Goal: Transaction & Acquisition: Purchase product/service

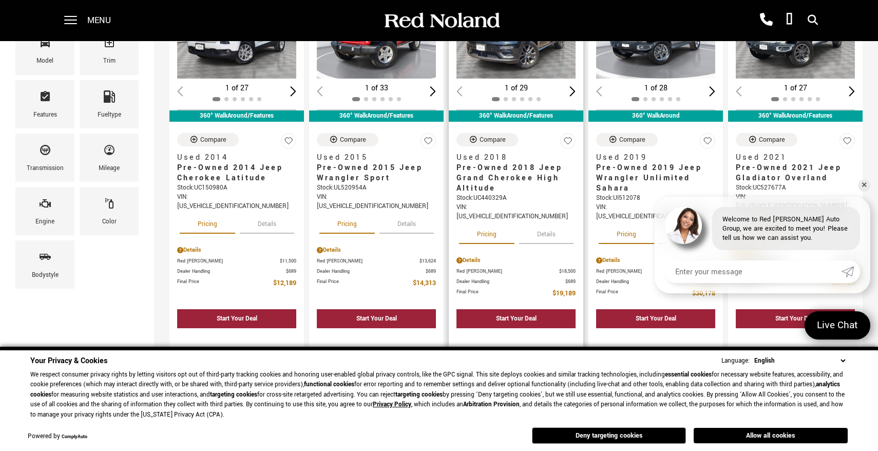
scroll to position [183, 0]
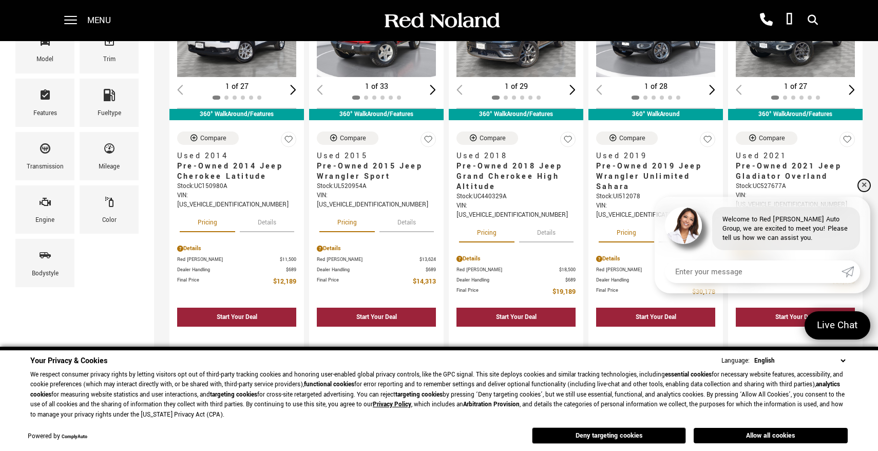
click at [864, 186] on link "✕" at bounding box center [864, 185] width 12 height 12
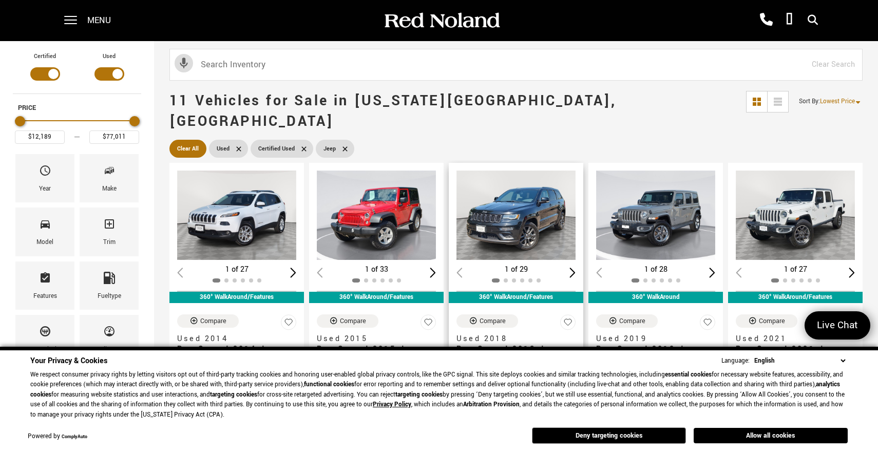
scroll to position [0, 0]
type input "$15,189"
drag, startPoint x: 135, startPoint y: 121, endPoint x: 26, endPoint y: 118, distance: 108.9
click at [26, 118] on div "Maximum Price" at bounding box center [25, 121] width 10 height 10
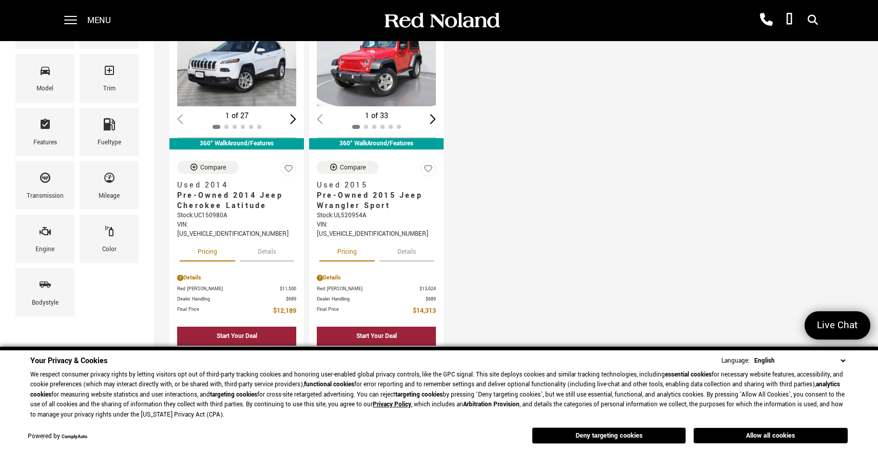
scroll to position [91, 0]
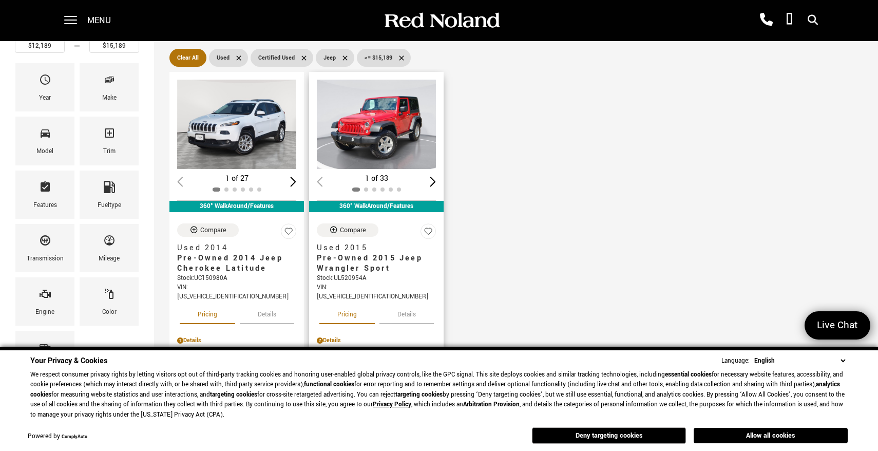
click at [375, 98] on img "1 / 2" at bounding box center [376, 124] width 119 height 89
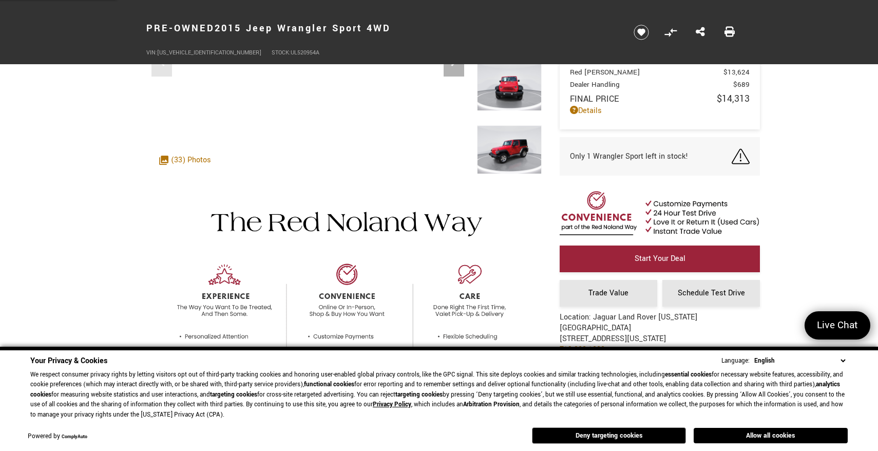
scroll to position [167, 0]
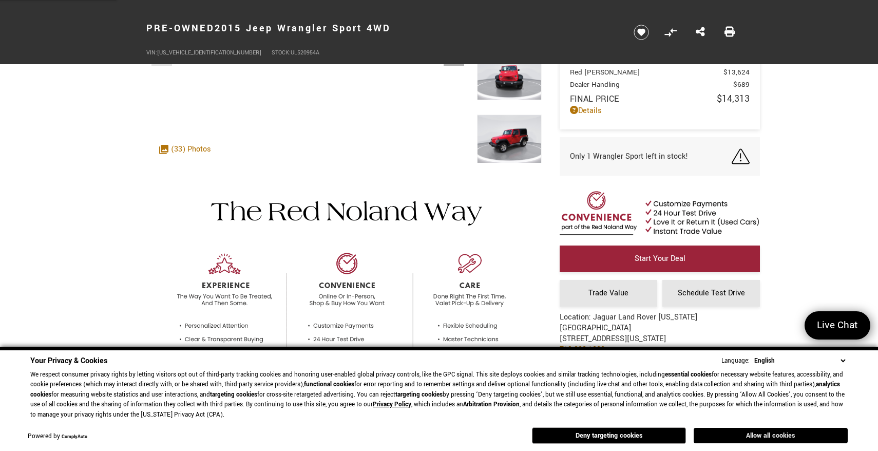
click at [789, 439] on button "Allow all cookies" at bounding box center [771, 435] width 154 height 15
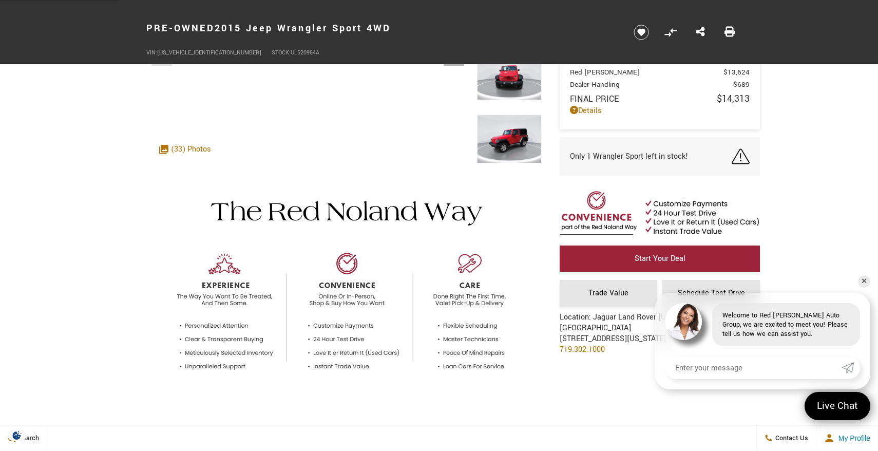
click at [861, 280] on link "✕" at bounding box center [864, 281] width 12 height 12
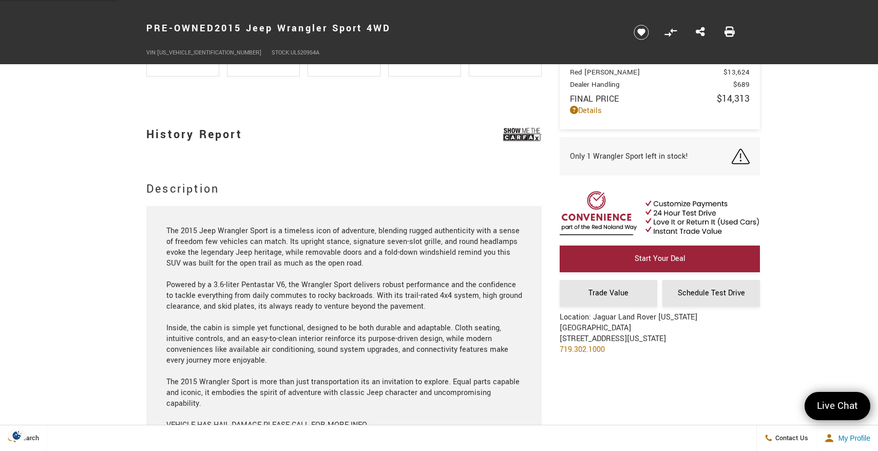
scroll to position [798, 0]
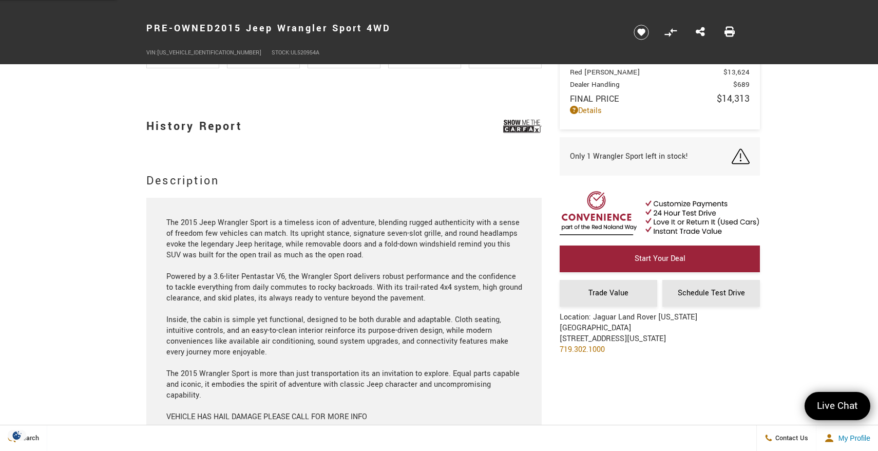
click at [515, 127] on img at bounding box center [522, 127] width 39 height 26
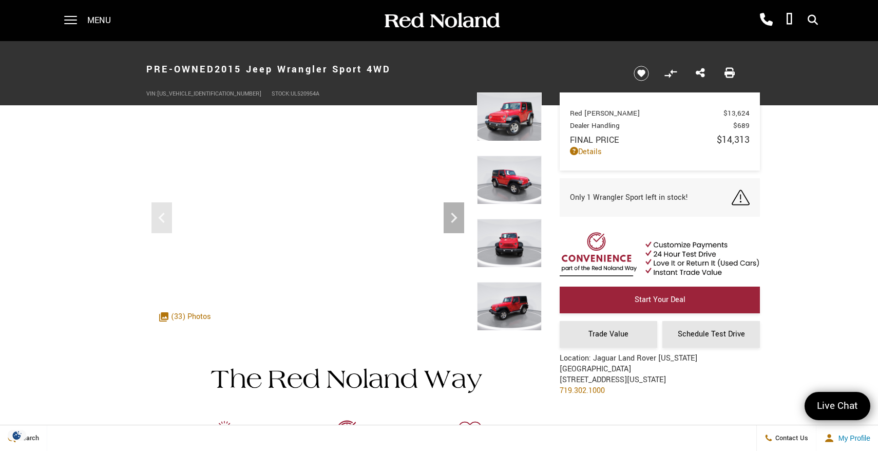
scroll to position [0, 0]
